Goal: Task Accomplishment & Management: Use online tool/utility

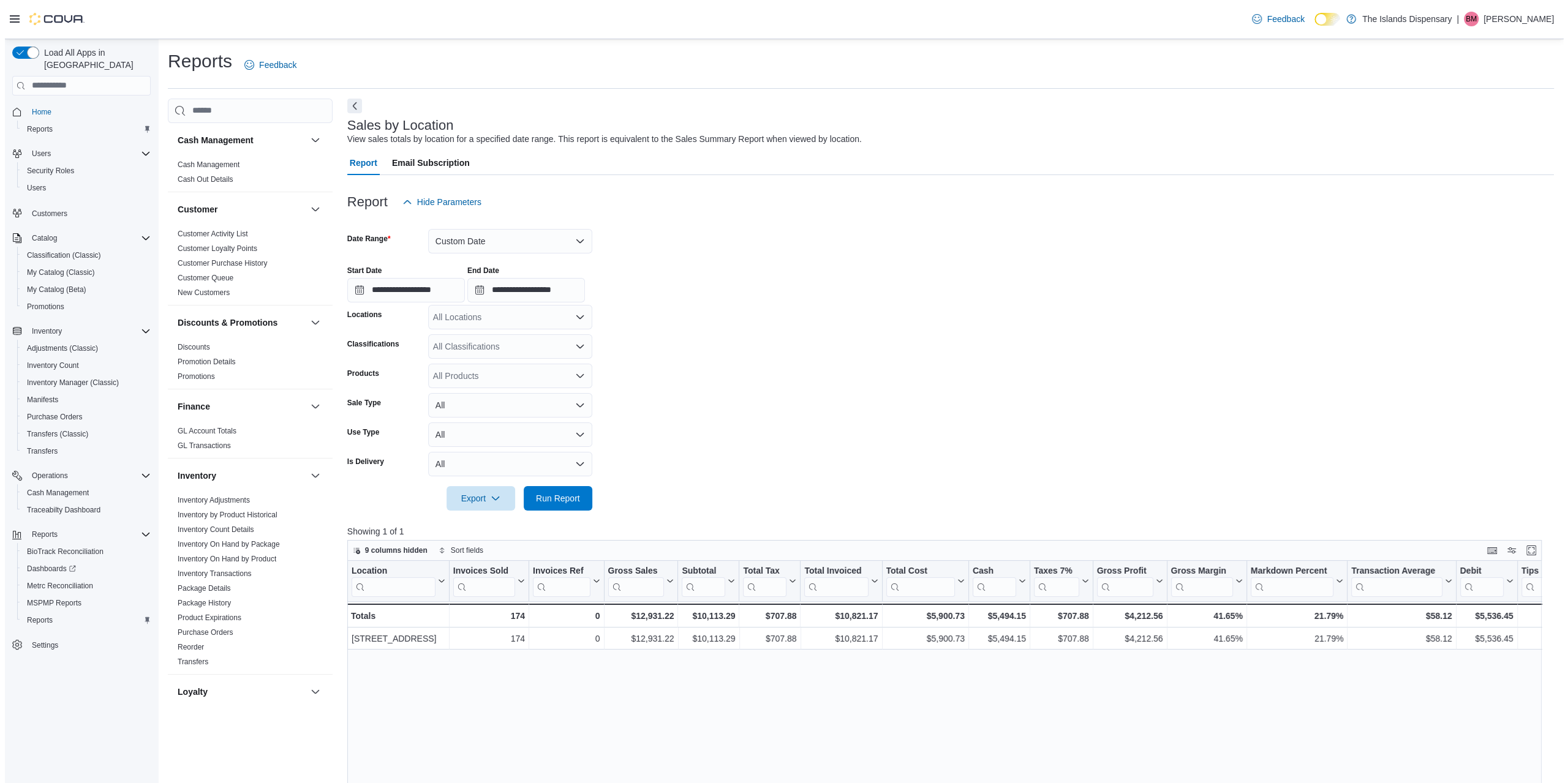
scroll to position [556, 0]
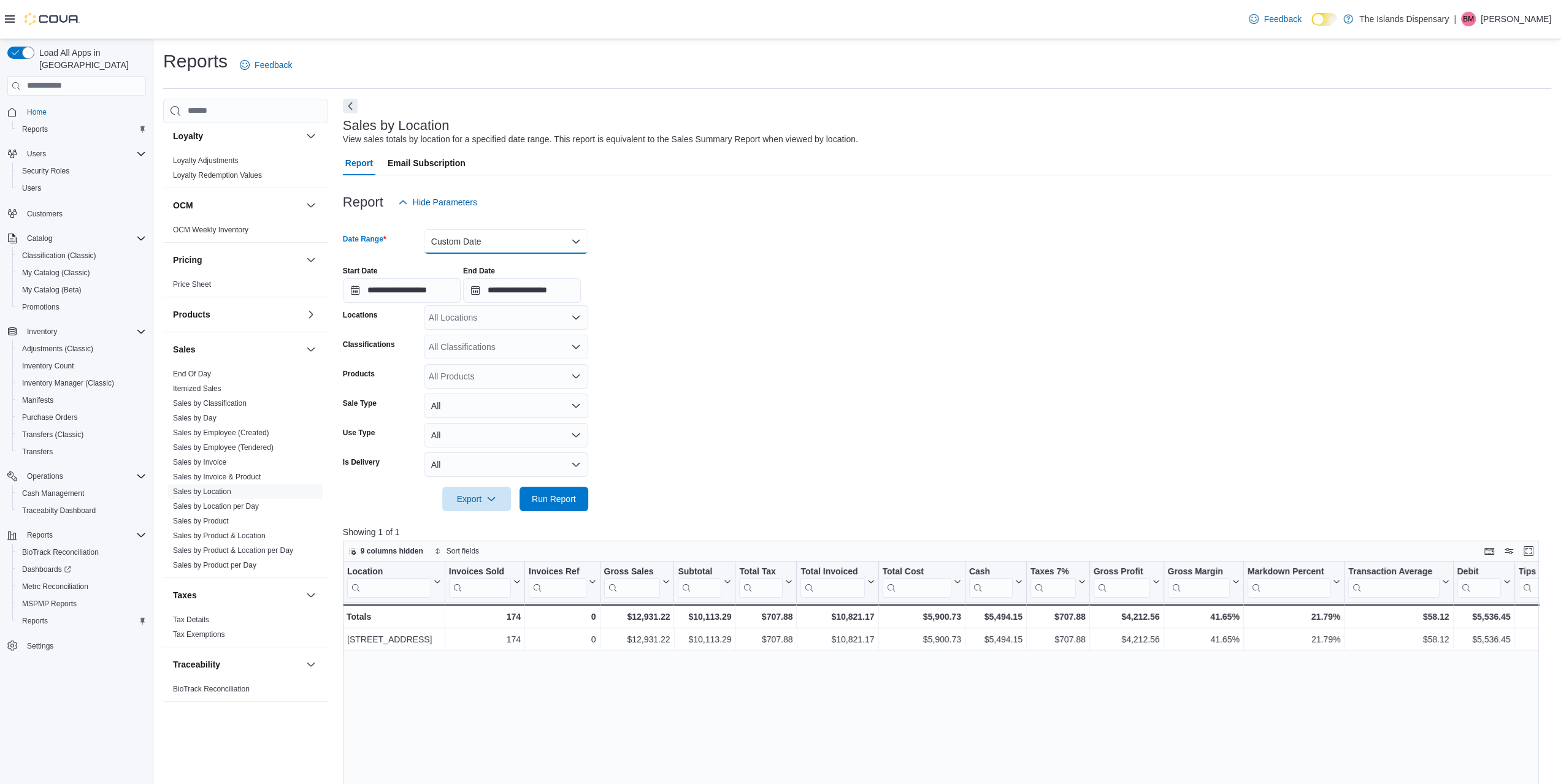
click at [479, 240] on button "Custom Date" at bounding box center [506, 242] width 164 height 24
click at [476, 286] on span "[DATE]" at bounding box center [513, 290] width 140 height 15
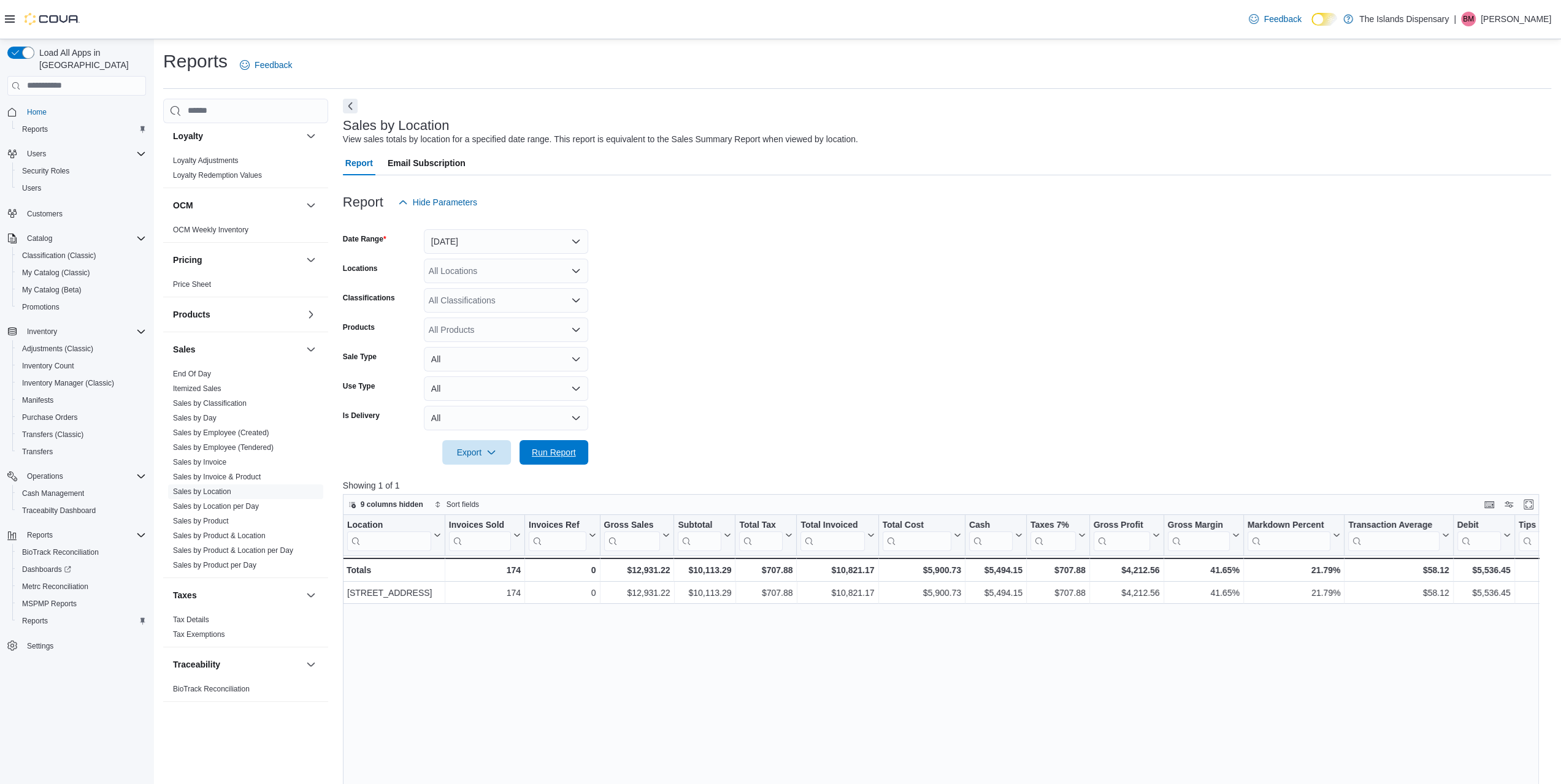
drag, startPoint x: 545, startPoint y: 451, endPoint x: 818, endPoint y: 469, distance: 273.6
click at [545, 451] on span "Run Report" at bounding box center [553, 452] width 44 height 12
click at [58, 599] on span "MSPMP Reports" at bounding box center [49, 603] width 55 height 10
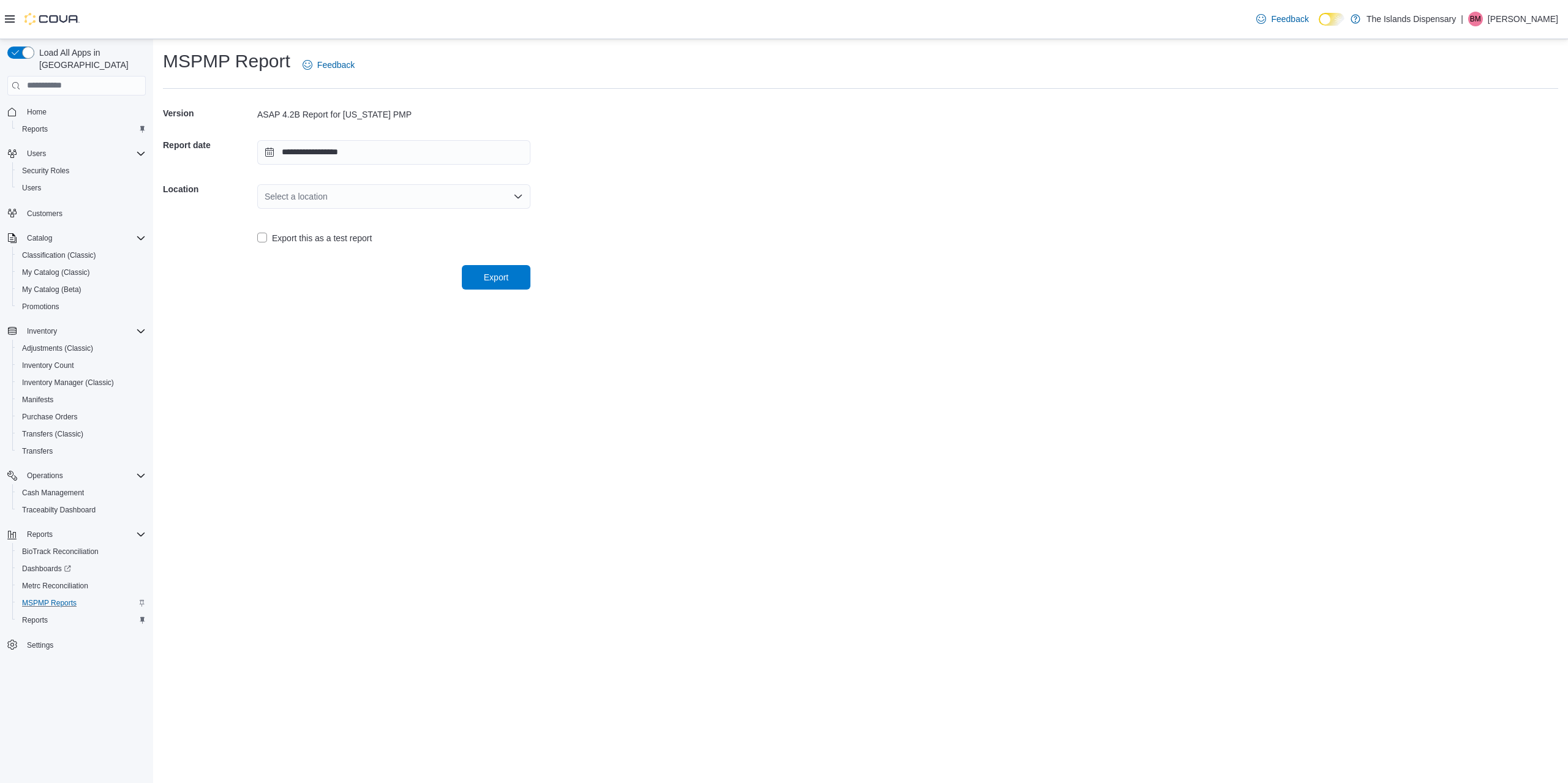
click at [352, 196] on div "Select a location" at bounding box center [393, 197] width 273 height 24
click at [354, 238] on span "[STREET_ADDRESS]" at bounding box center [401, 235] width 244 height 12
click at [486, 274] on span "Export" at bounding box center [496, 276] width 24 height 12
click at [349, 199] on div "[STREET_ADDRESS]" at bounding box center [393, 197] width 273 height 24
click at [356, 157] on input "**********" at bounding box center [393, 152] width 273 height 24
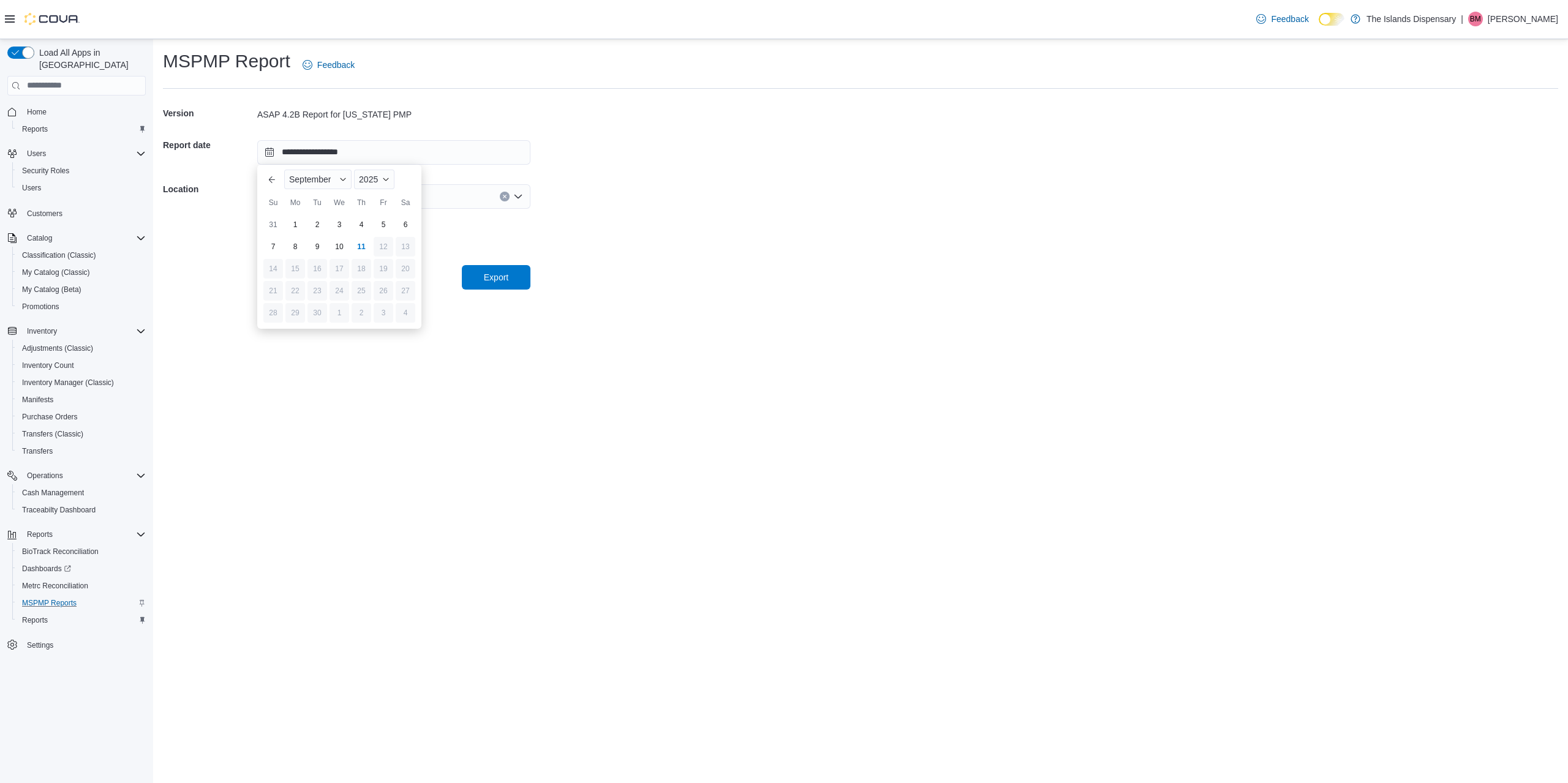
click at [378, 219] on div "5" at bounding box center [384, 225] width 20 height 20
click at [494, 272] on span "Export" at bounding box center [496, 276] width 24 height 12
click at [364, 157] on input "**********" at bounding box center [393, 152] width 273 height 24
click at [407, 222] on div "6" at bounding box center [405, 224] width 21 height 21
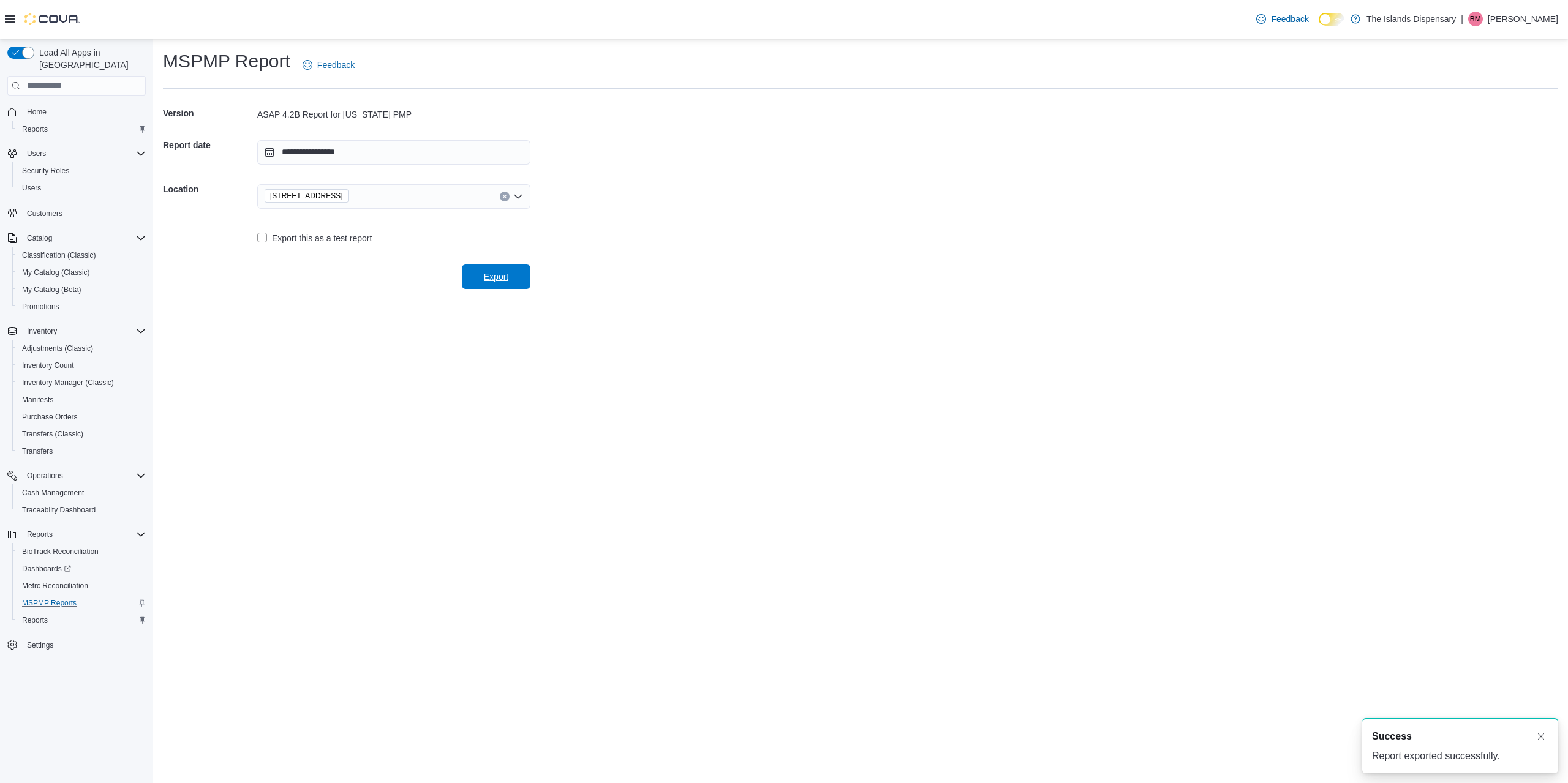
click at [483, 271] on span "Export" at bounding box center [496, 277] width 54 height 24
click at [398, 157] on input "**********" at bounding box center [393, 152] width 273 height 24
click at [301, 246] on div "8" at bounding box center [294, 246] width 21 height 21
type input "**********"
click at [481, 276] on span "Export" at bounding box center [496, 277] width 54 height 24
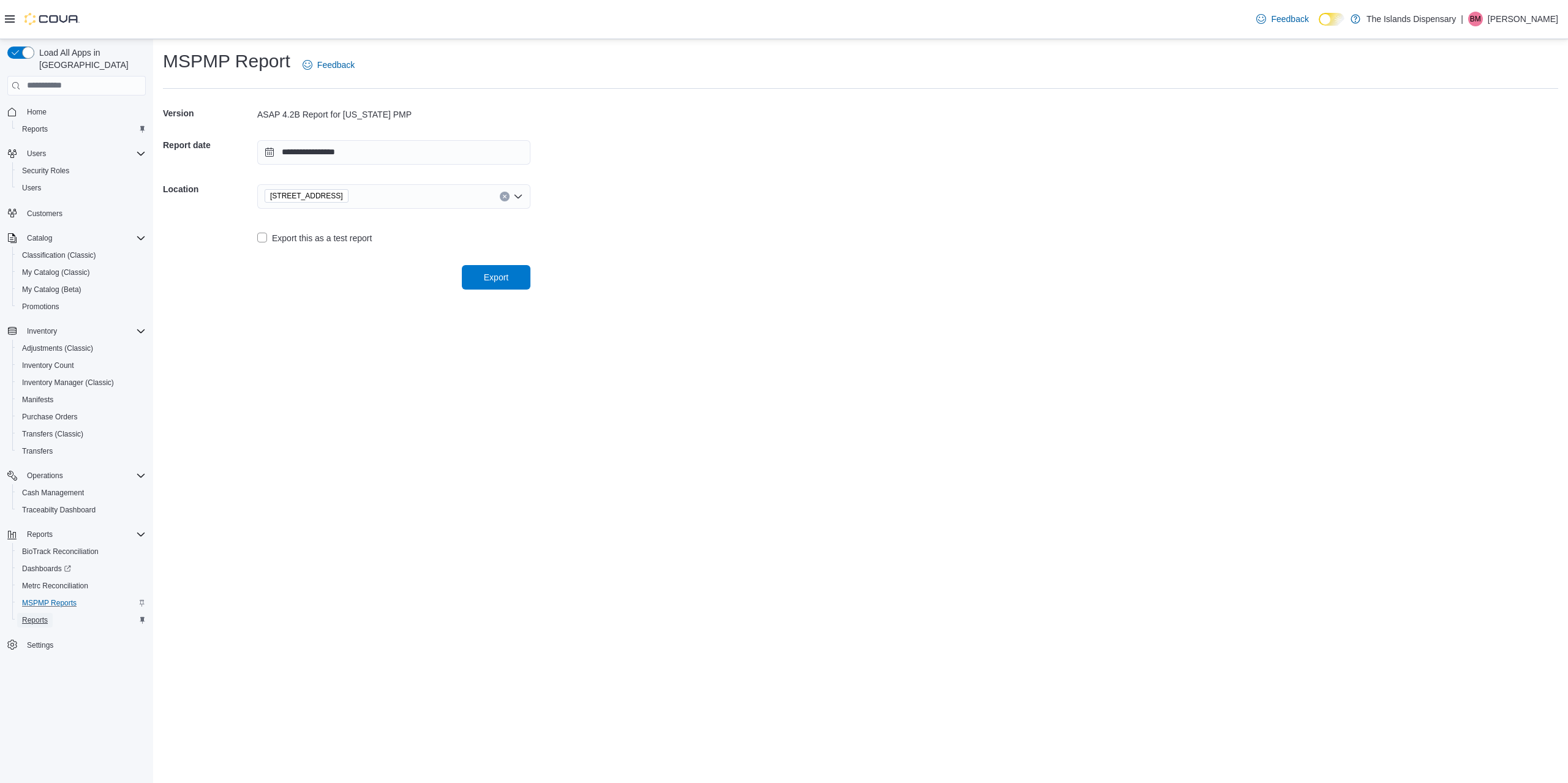
click at [40, 615] on span "Reports" at bounding box center [35, 620] width 26 height 10
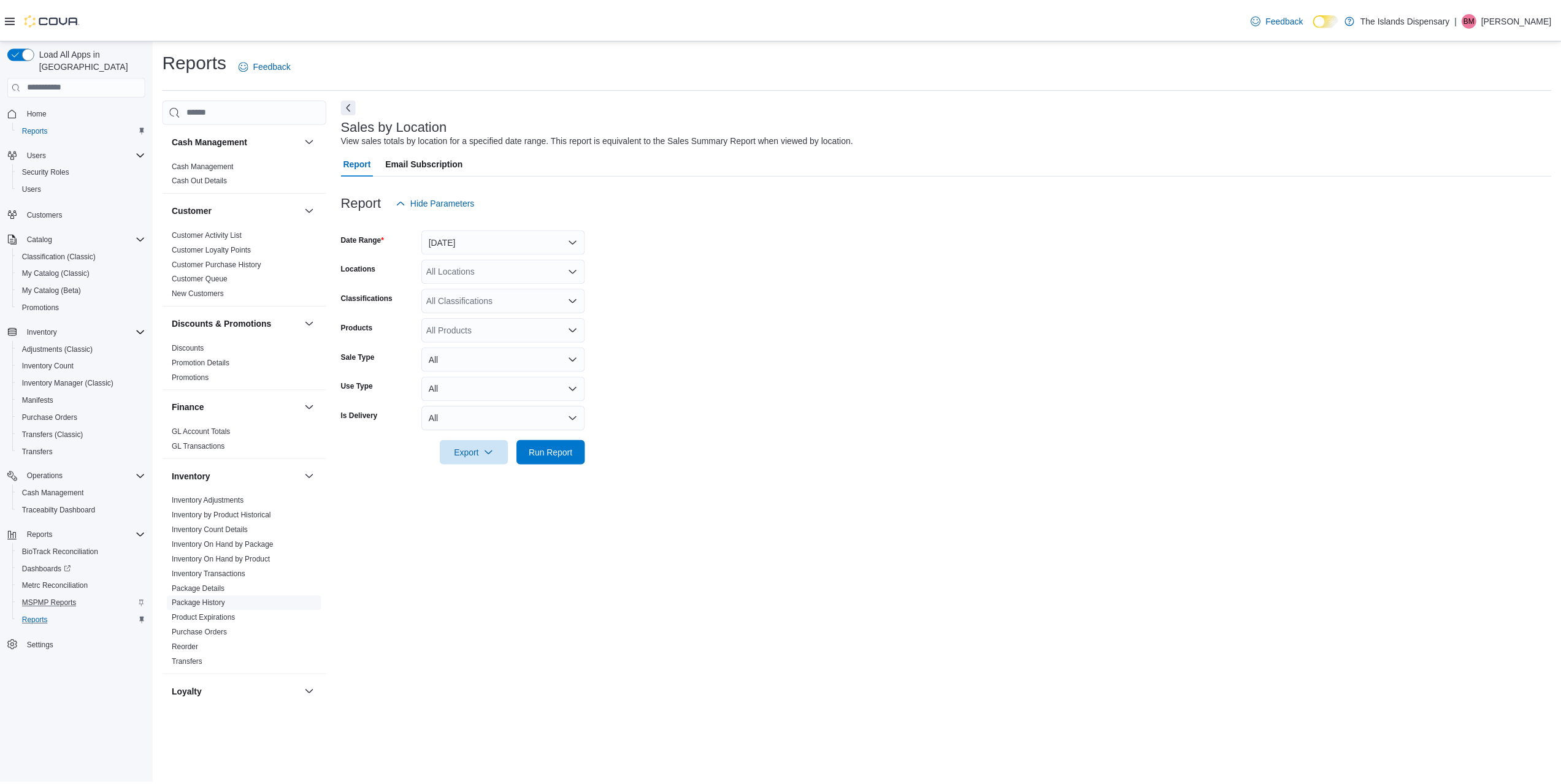
scroll to position [368, 0]
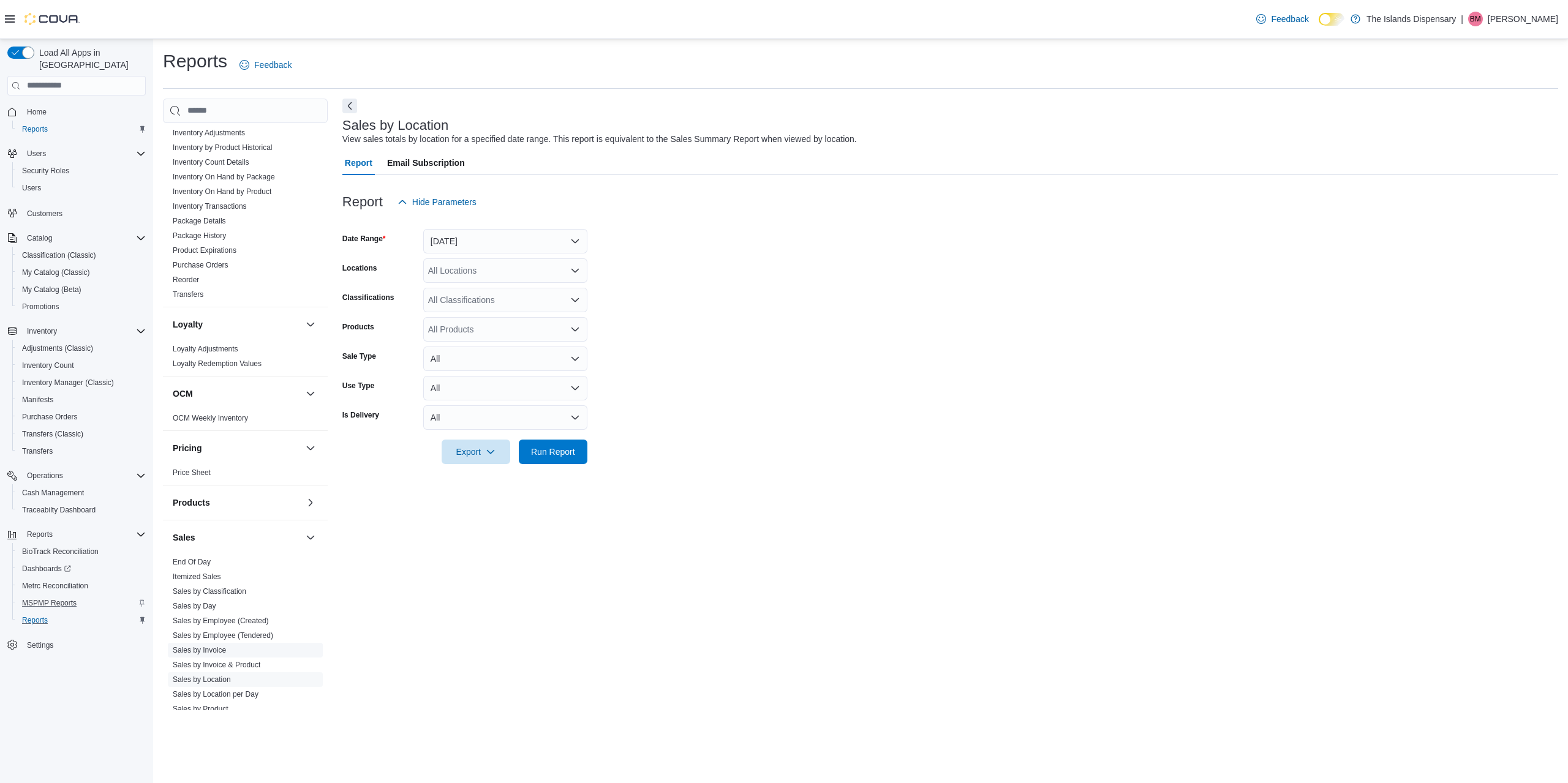
click at [220, 646] on link "Sales by Invoice" at bounding box center [199, 650] width 53 height 8
click at [506, 245] on button "[DATE]" at bounding box center [505, 242] width 164 height 24
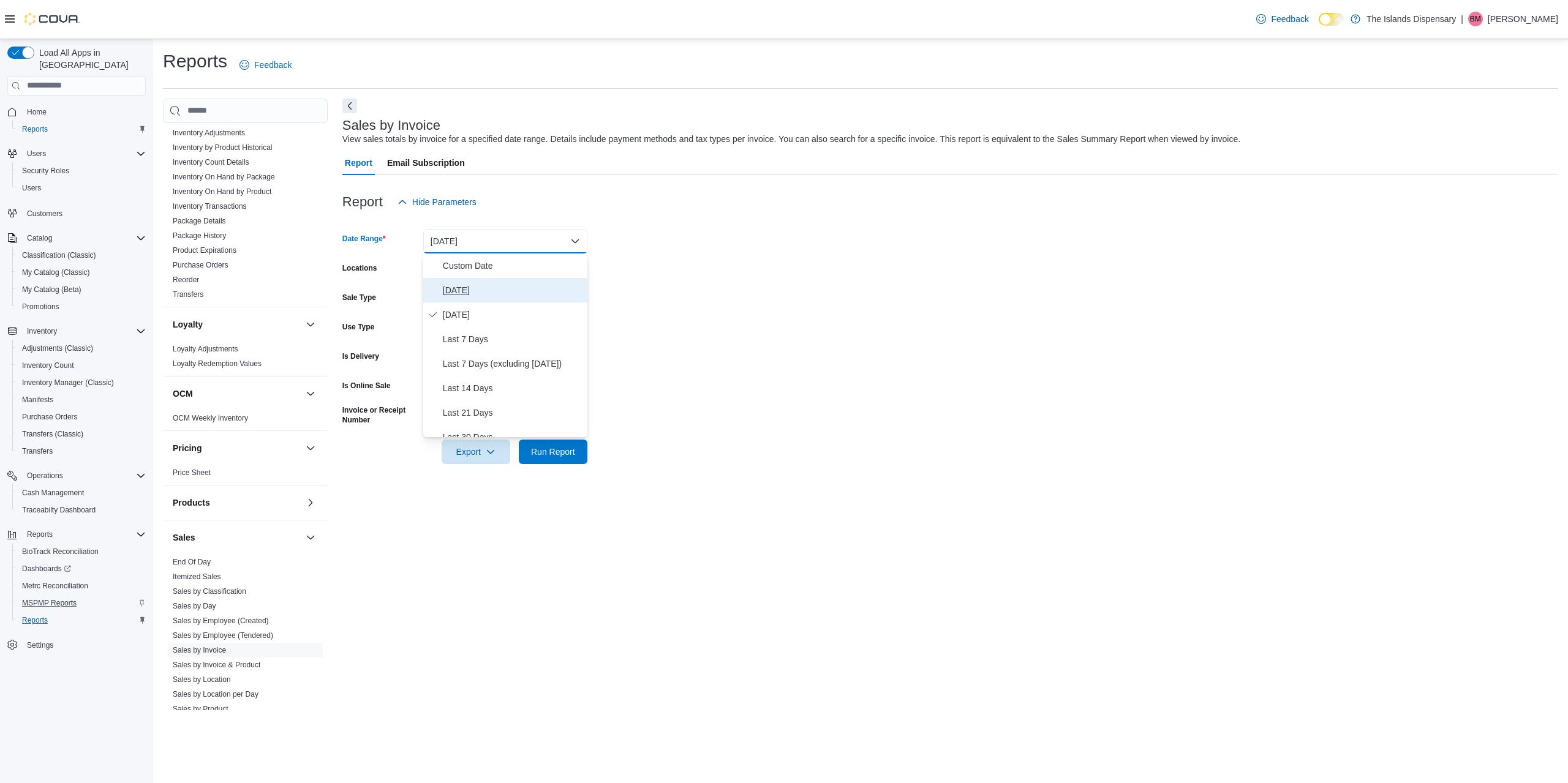
click at [502, 289] on span "[DATE]" at bounding box center [512, 290] width 139 height 15
click at [554, 460] on span "Run Report" at bounding box center [553, 452] width 54 height 24
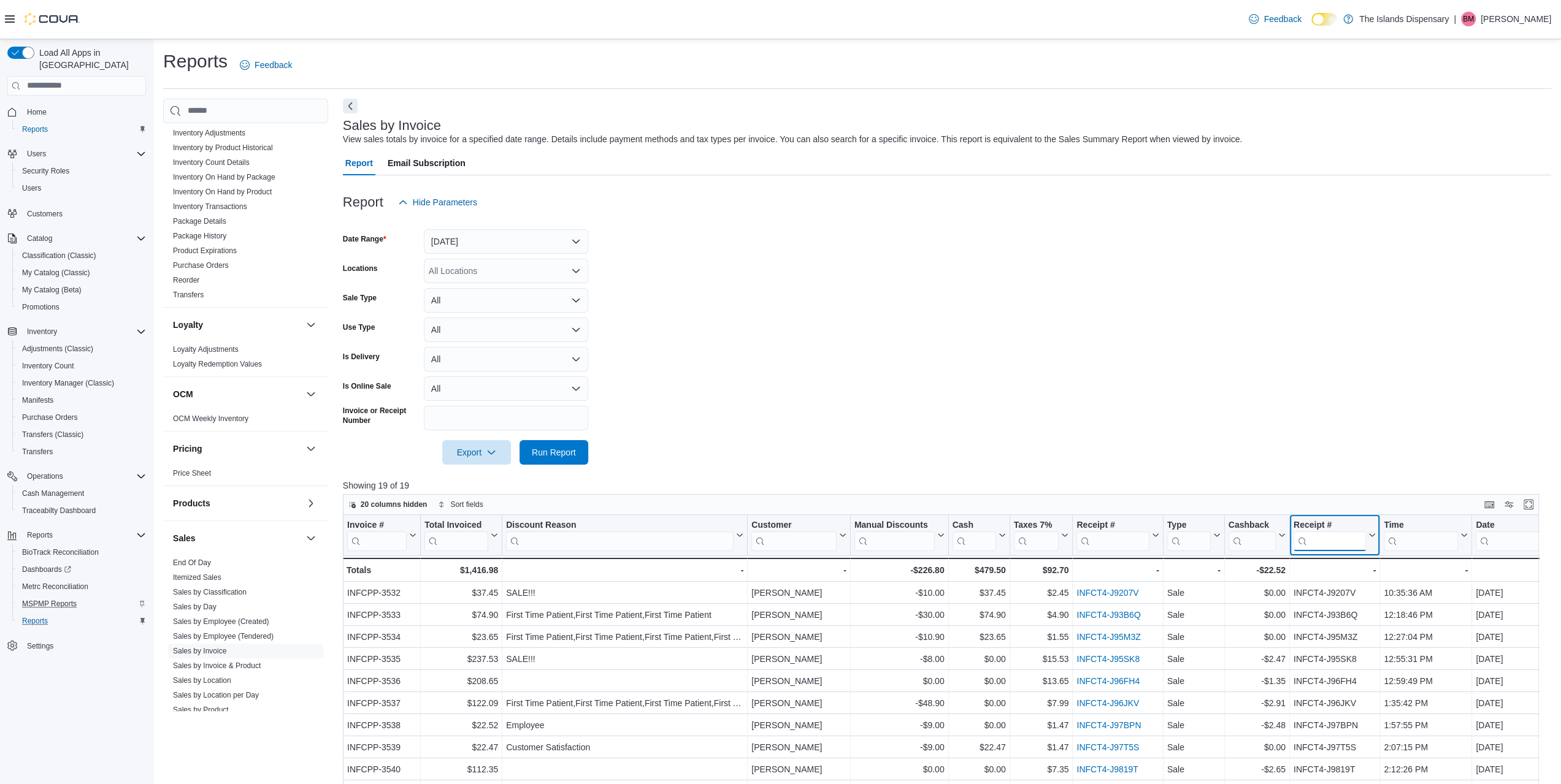
click at [1325, 534] on input "search" at bounding box center [1329, 541] width 72 height 20
paste input "**********"
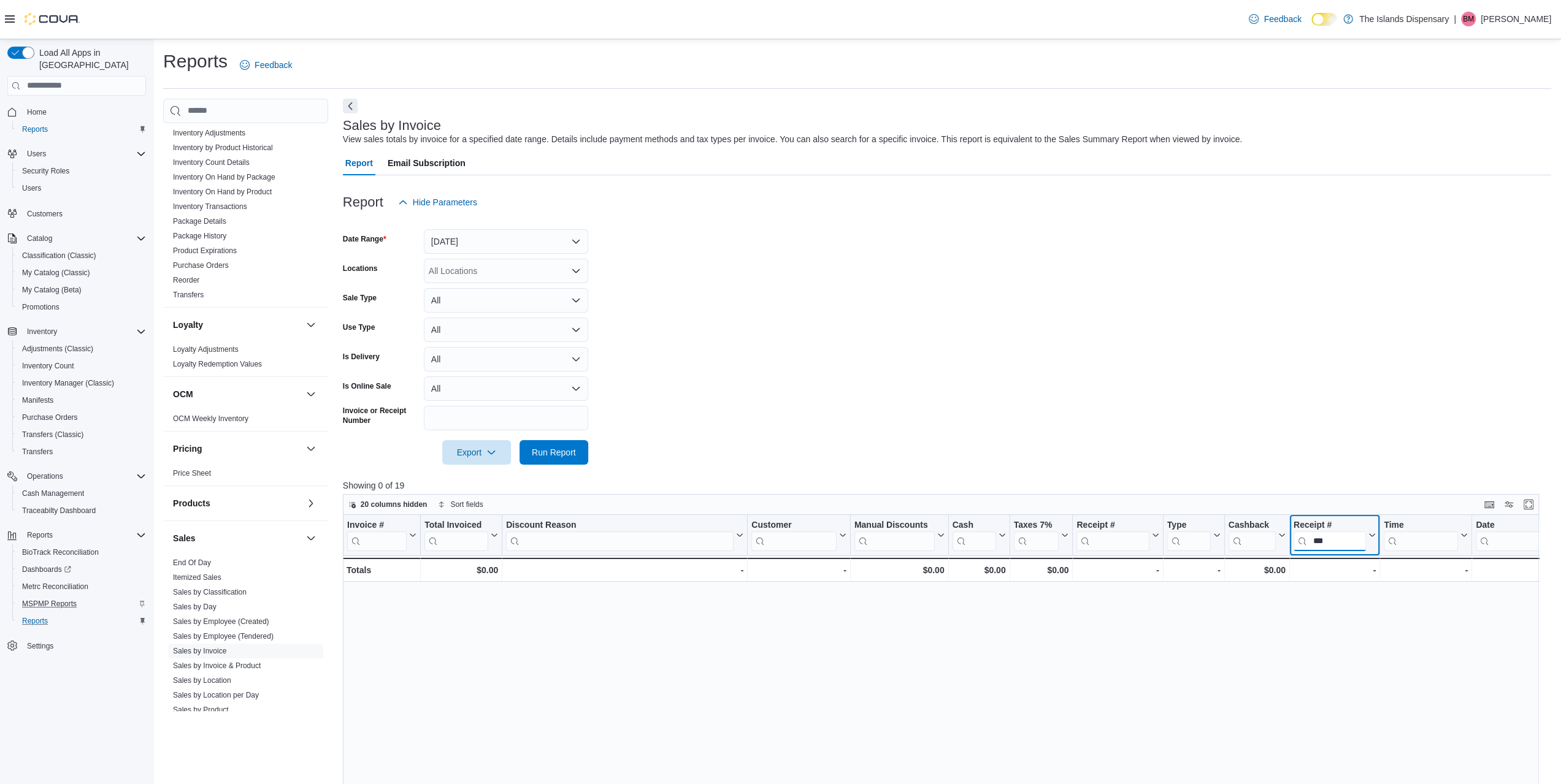
type input "*"
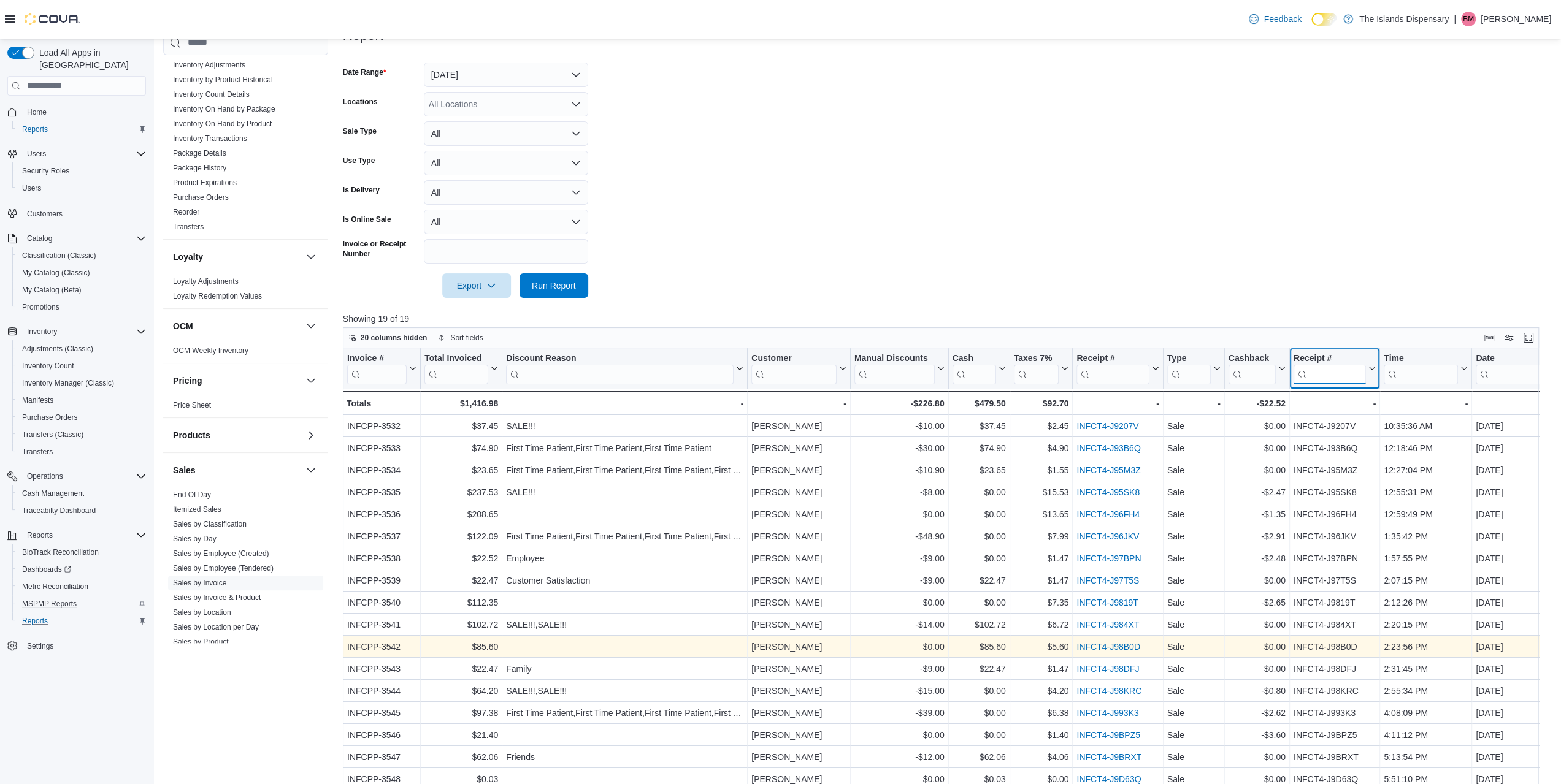
scroll to position [184, 0]
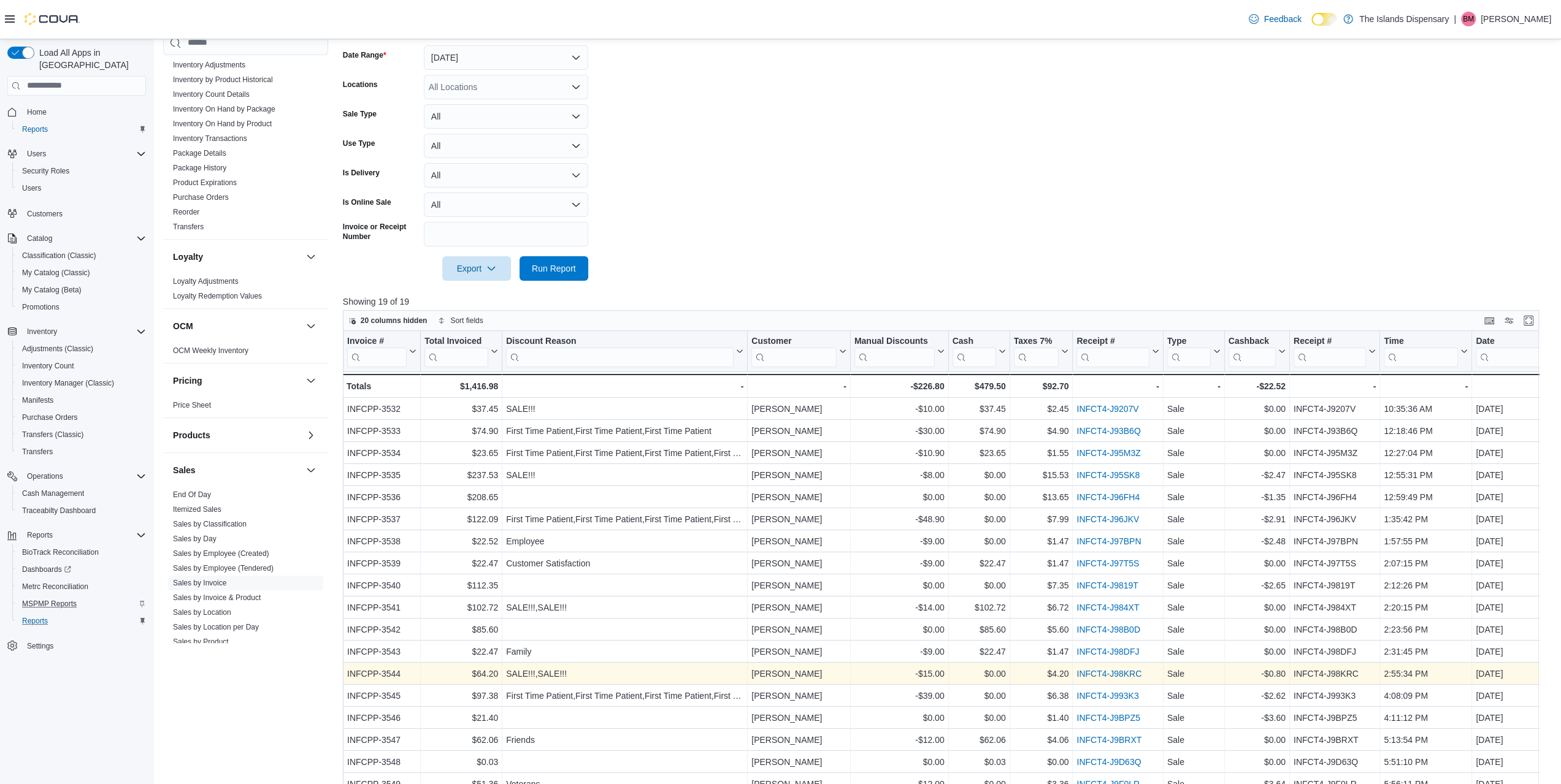
click at [1091, 670] on link "INFCT4-J98KRC" at bounding box center [1109, 673] width 65 height 10
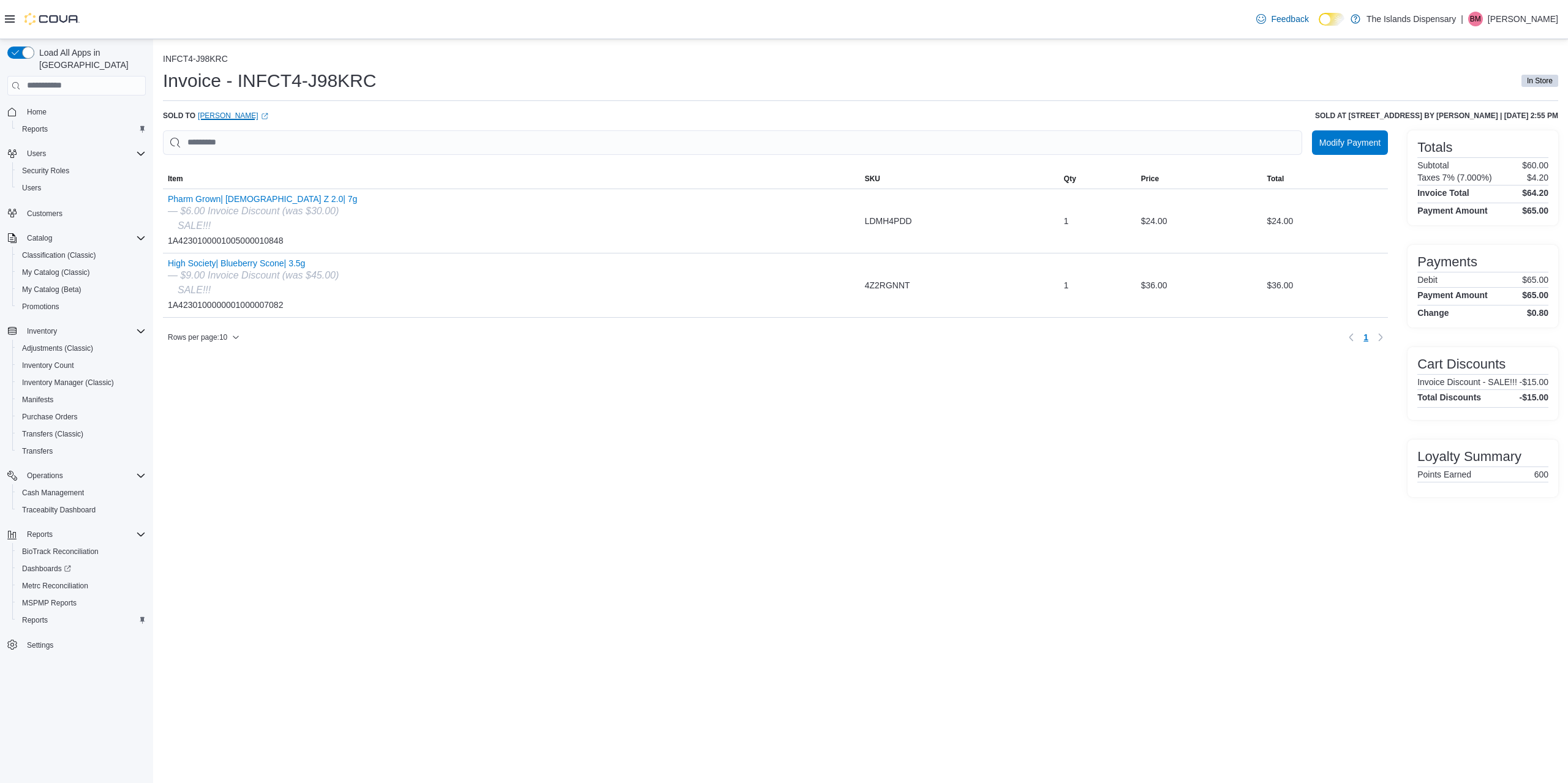
click at [247, 114] on link "Nathaniel Miller (opens in a new tab or window)" at bounding box center [233, 116] width 71 height 10
